Goal: Information Seeking & Learning: Learn about a topic

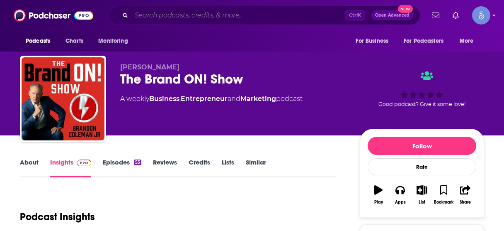
click at [182, 15] on input "Search podcasts, credits, & more..." at bounding box center [238, 15] width 214 height 13
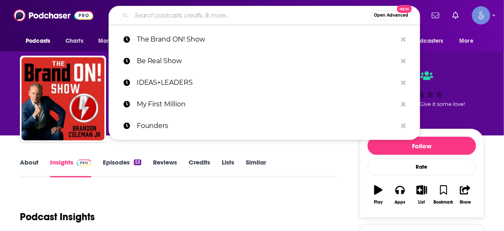
paste input "Six-Figure Speaker Spotlight"
type input "Six-Figure Speaker Spotlight"
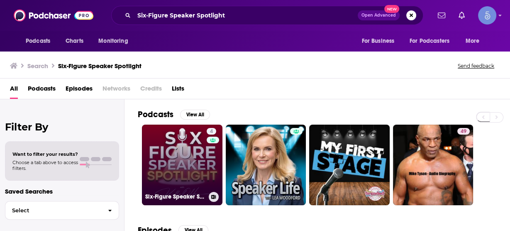
click at [198, 160] on link "4 Six-Figure Speaker Spotlight" at bounding box center [182, 164] width 80 height 80
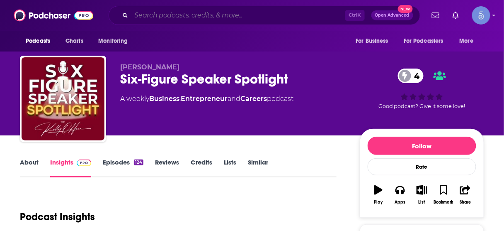
click at [288, 11] on input "Search podcasts, credits, & more..." at bounding box center [238, 15] width 214 height 13
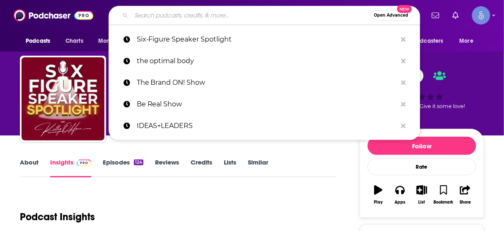
paste input "Millionaires Unveiled Podcast"
type input "Millionaires Unveiled Podcast"
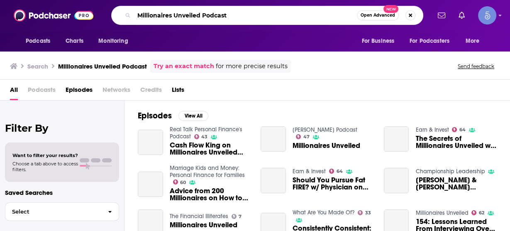
drag, startPoint x: 251, startPoint y: 15, endPoint x: 215, endPoint y: 12, distance: 36.1
click at [202, 15] on input "Millionaires Unveiled Podcast" at bounding box center [245, 15] width 223 height 13
type input "Millionaires Unveiled"
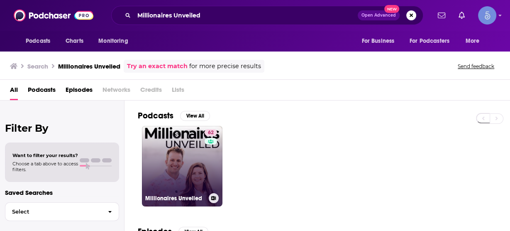
click at [191, 158] on link "62 Millionaires Unveiled" at bounding box center [182, 166] width 80 height 80
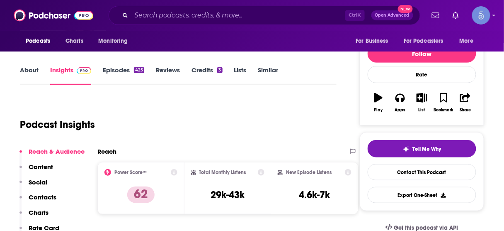
scroll to position [100, 0]
